Goal: Task Accomplishment & Management: Manage account settings

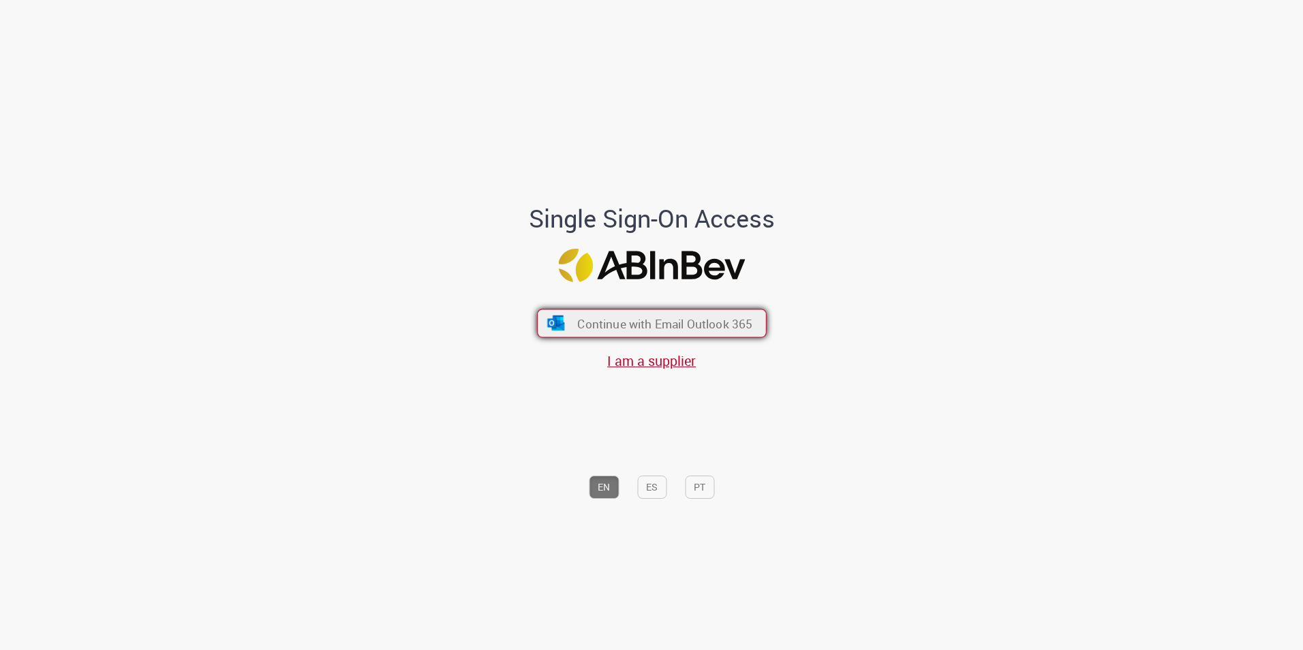
click at [697, 322] on span "Continue with Email Outlook 365" at bounding box center [664, 323] width 175 height 16
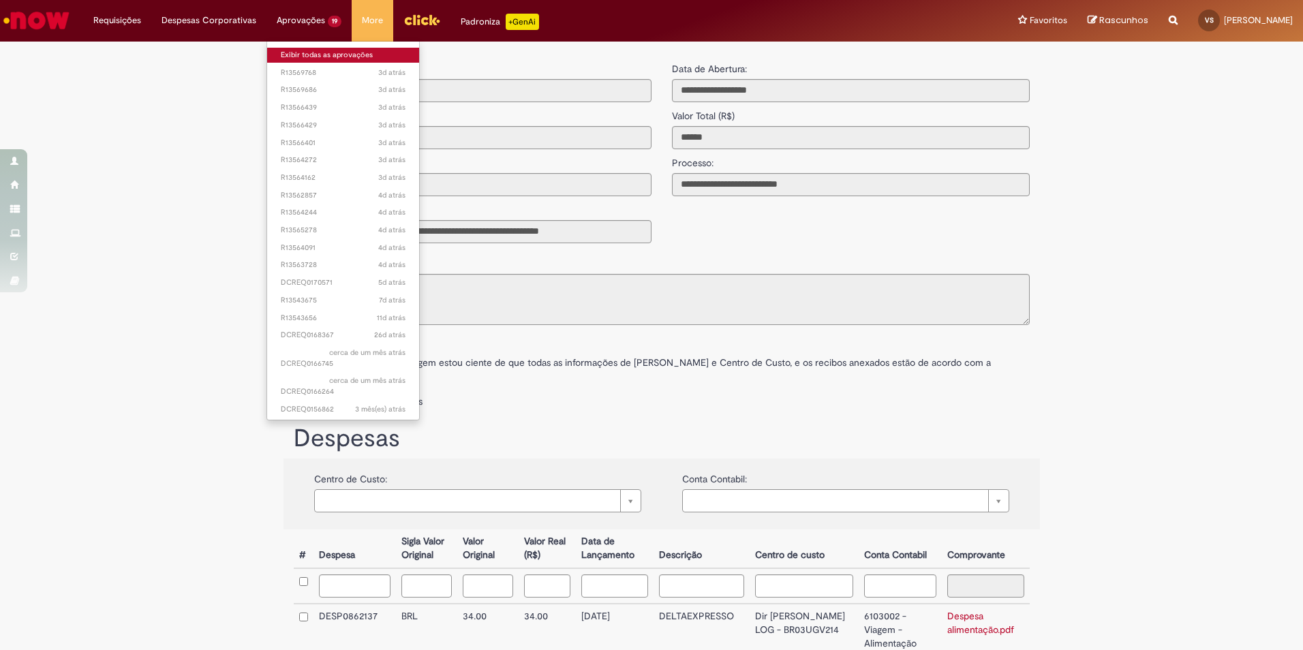
click at [300, 56] on link "Exibir todas as aprovações" at bounding box center [343, 55] width 152 height 15
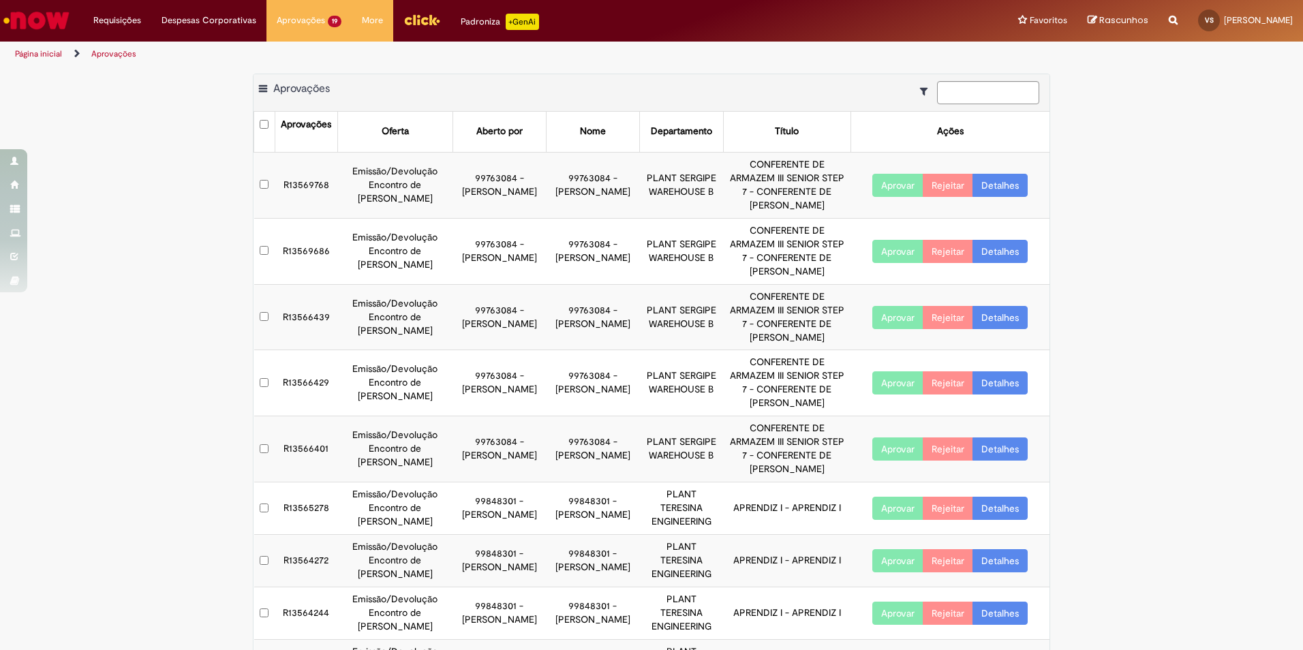
click at [170, 226] on div "Exportar como PDF Exportar como Excel Exportar como CSV Aprovações Aprovações O…" at bounding box center [651, 435] width 1303 height 722
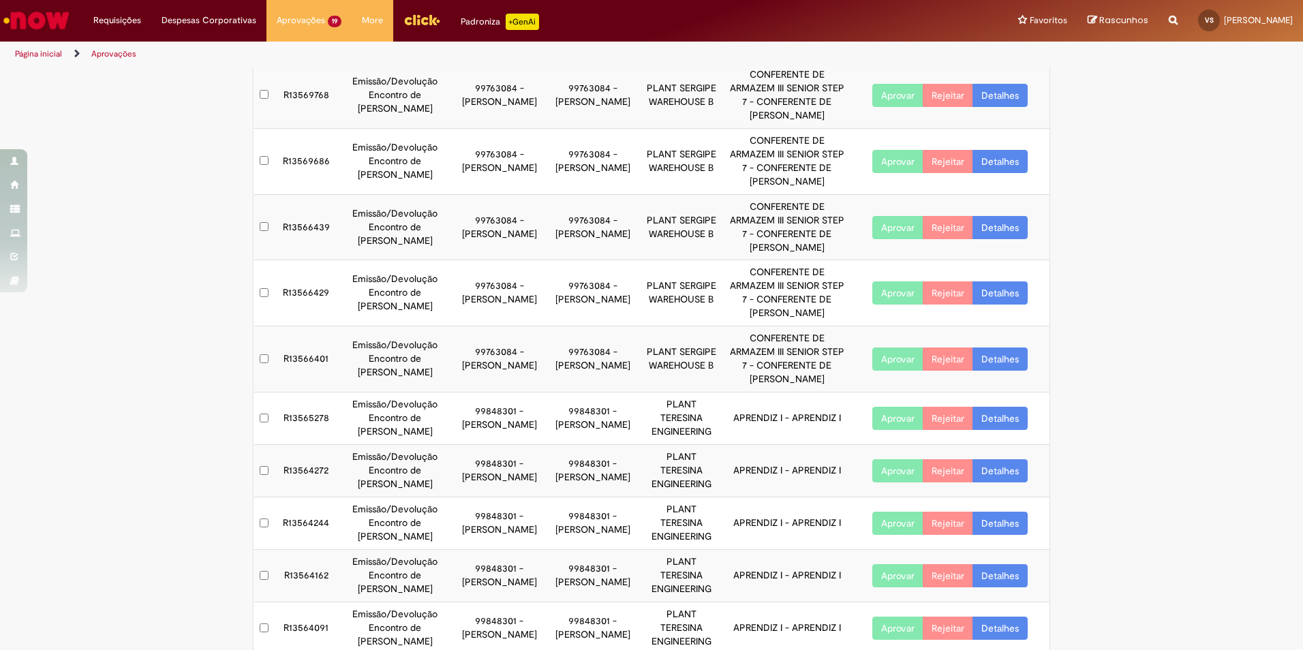
scroll to position [146, 0]
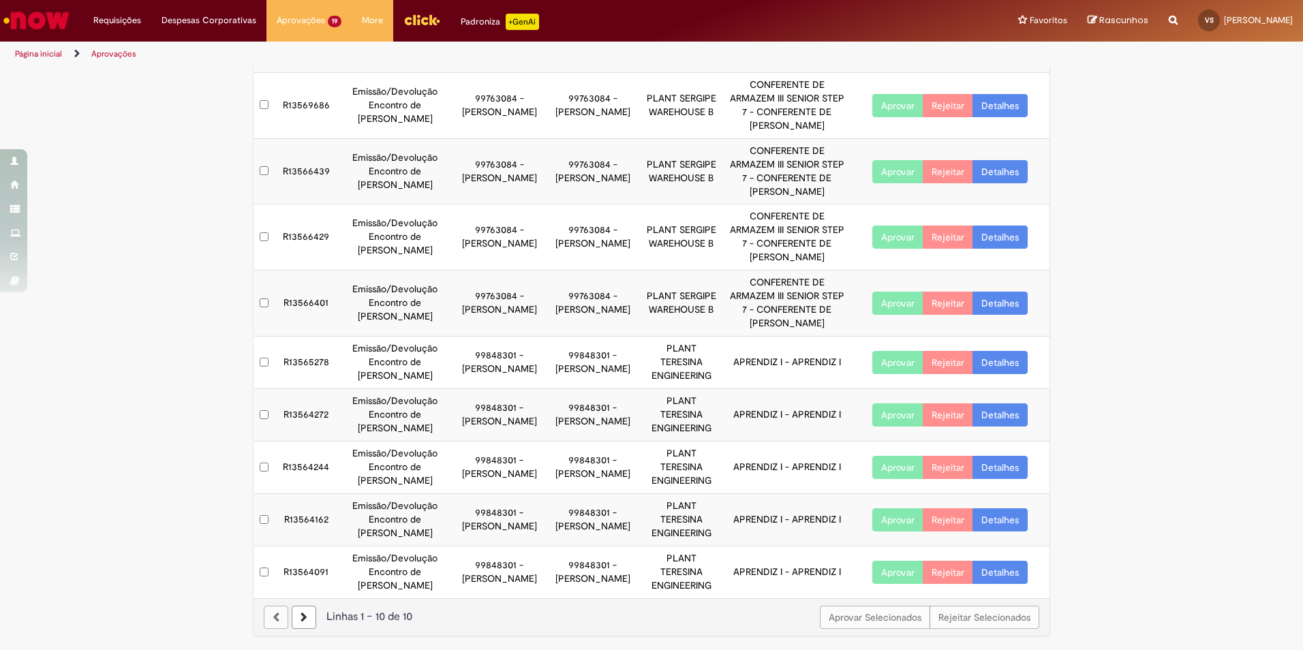
click at [265, 356] on td at bounding box center [264, 363] width 21 height 52
click at [261, 471] on td at bounding box center [264, 468] width 21 height 52
click at [882, 369] on button "Aprovar" at bounding box center [897, 362] width 51 height 23
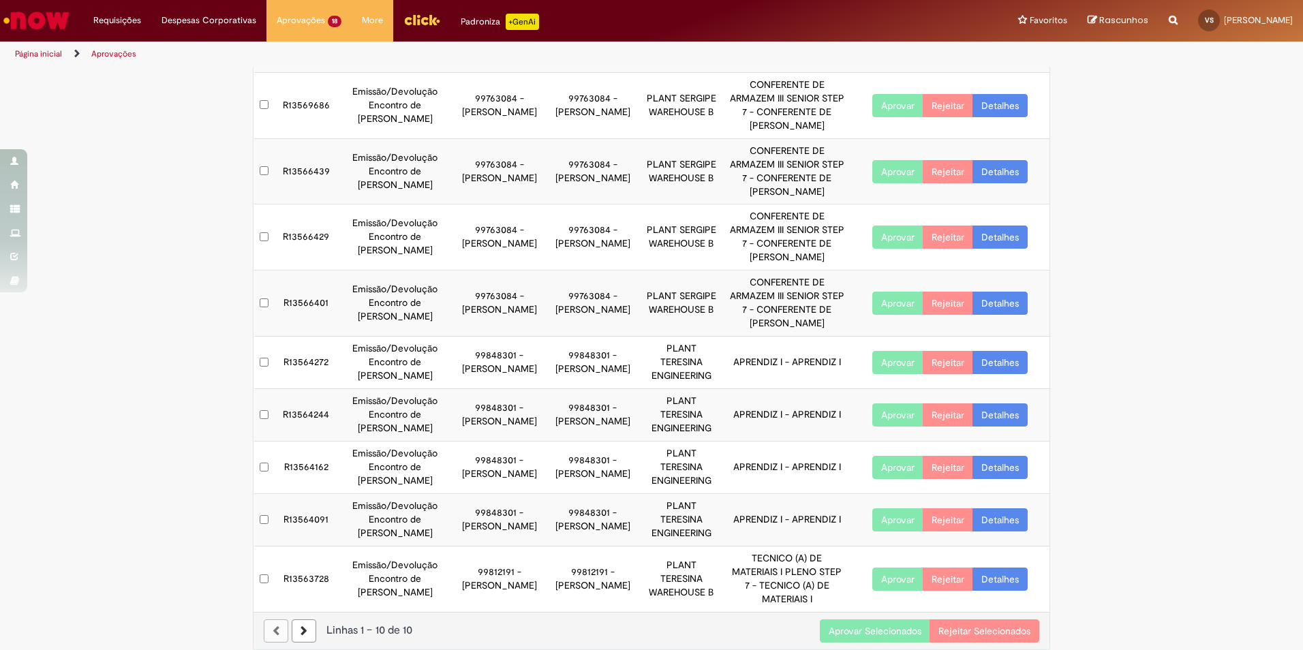
click at [261, 407] on td at bounding box center [264, 415] width 21 height 52
click at [257, 512] on td at bounding box center [264, 520] width 21 height 52
click at [882, 622] on button "Aprovar Selecionados" at bounding box center [875, 630] width 110 height 23
